Goal: Book appointment/travel/reservation

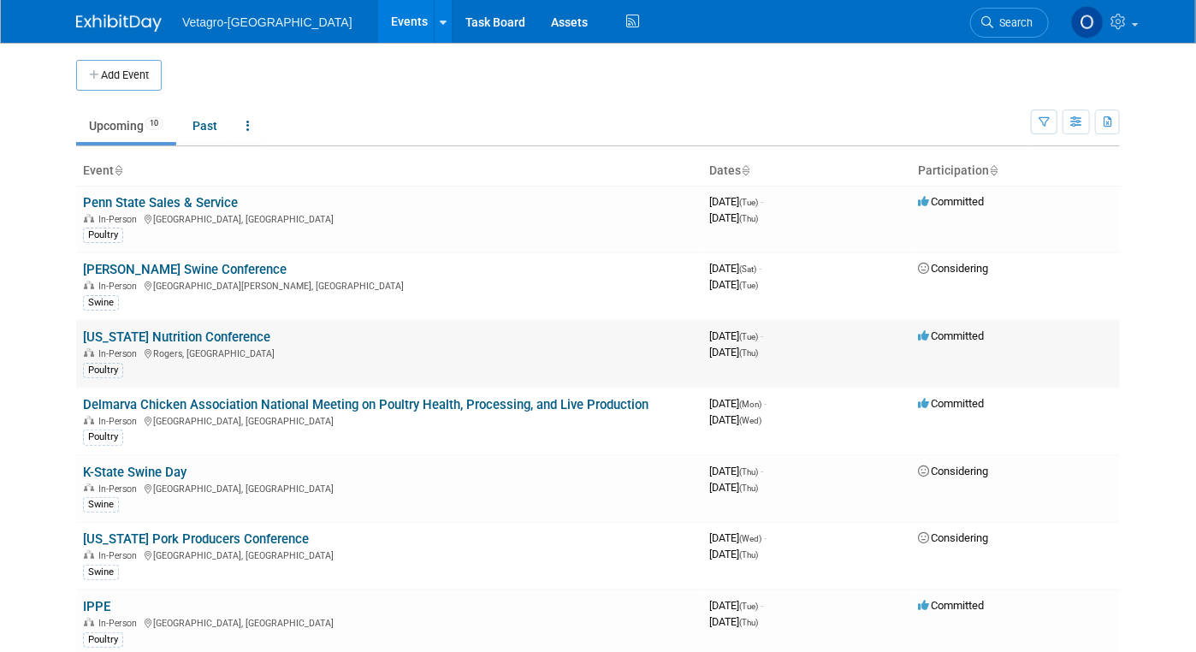
click at [154, 336] on link "[US_STATE] Nutrition Conference" at bounding box center [176, 336] width 187 height 15
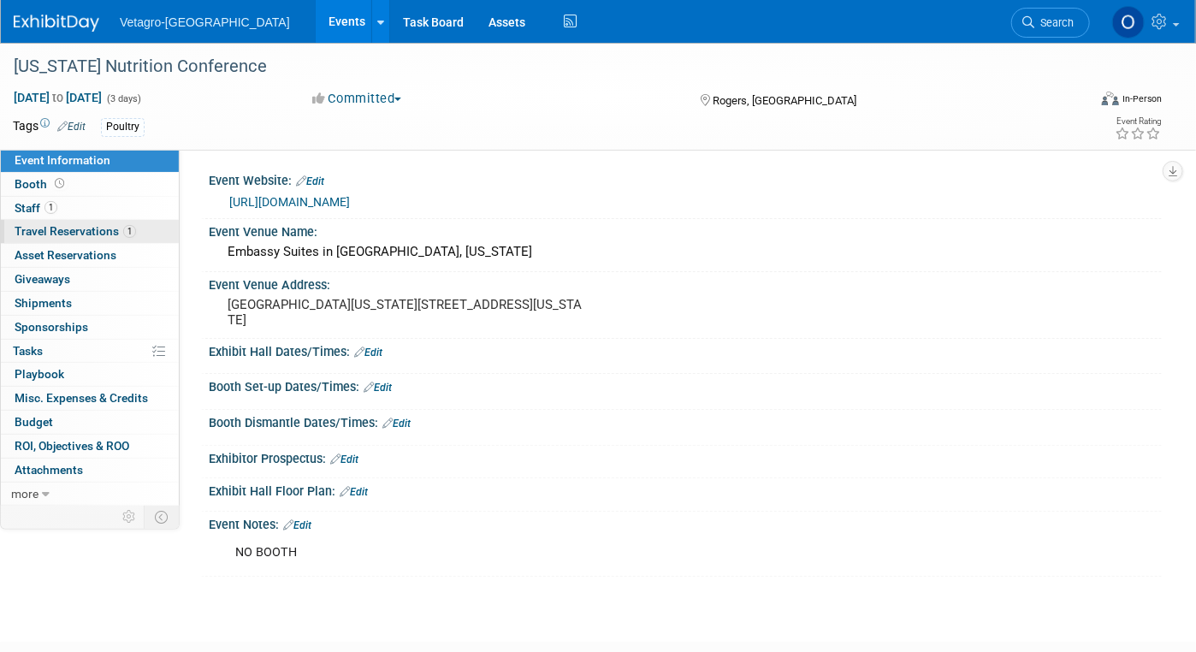
click at [65, 235] on span "Travel Reservations 1" at bounding box center [75, 231] width 121 height 14
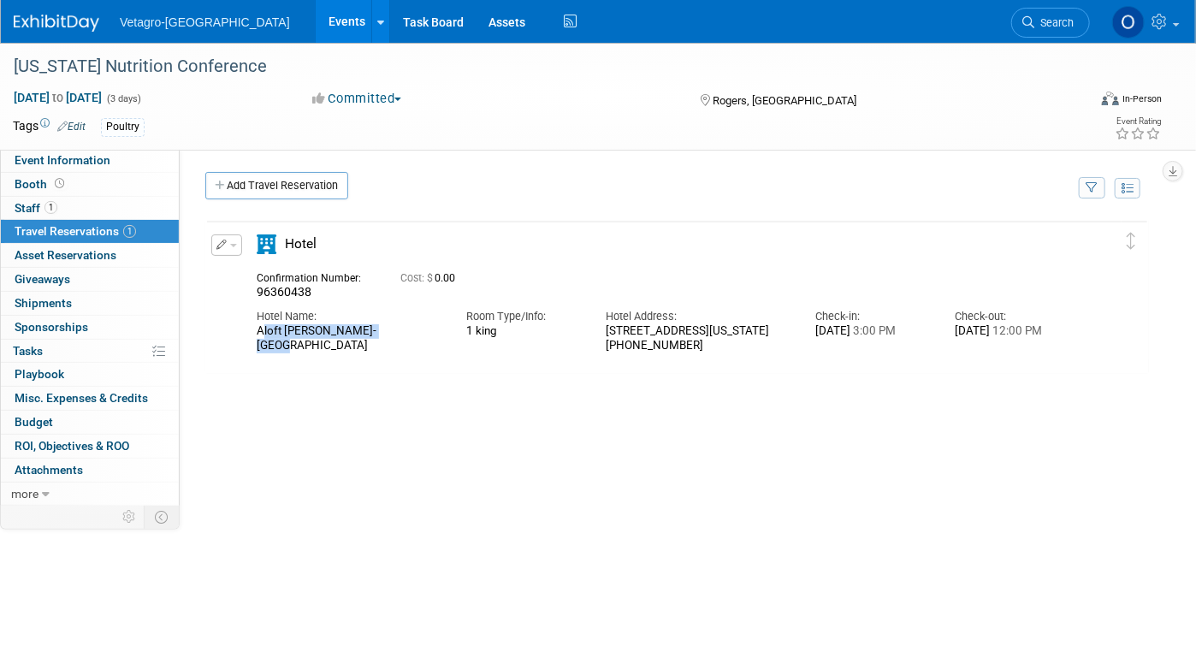
drag, startPoint x: 258, startPoint y: 331, endPoint x: 380, endPoint y: 328, distance: 121.5
click at [380, 328] on div "Aloft [PERSON_NAME]-[GEOGRAPHIC_DATA]" at bounding box center [349, 338] width 184 height 29
copy div "Aloft [PERSON_NAME]-[GEOGRAPHIC_DATA]"
